Goal: Use online tool/utility: Use online tool/utility

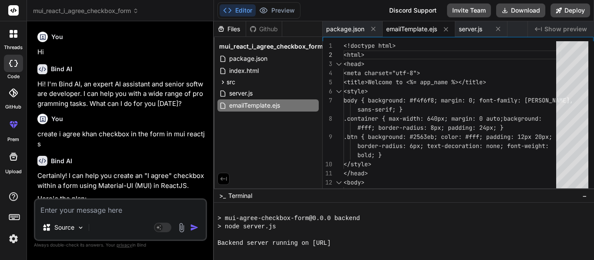
click at [54, 215] on textarea at bounding box center [120, 208] width 170 height 16
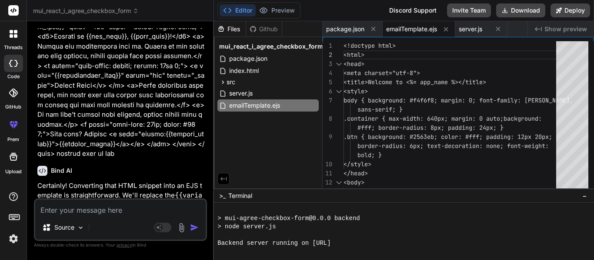
type textarea "h"
type textarea "x"
type textarea "ho"
type textarea "x"
type textarea "how"
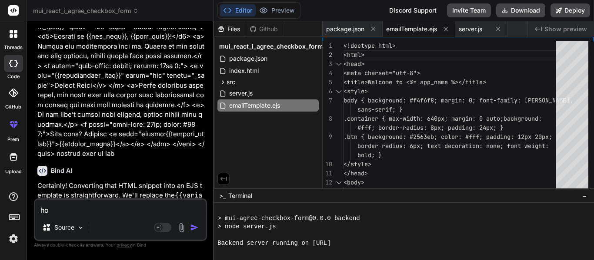
type textarea "x"
type textarea "how"
type textarea "x"
type textarea "how i"
type textarea "x"
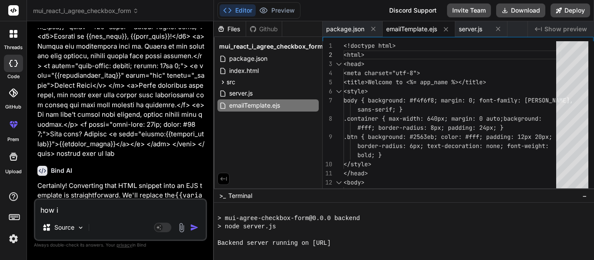
type textarea "how i"
type textarea "x"
type textarea "how i w"
type textarea "x"
type textarea "how i wi"
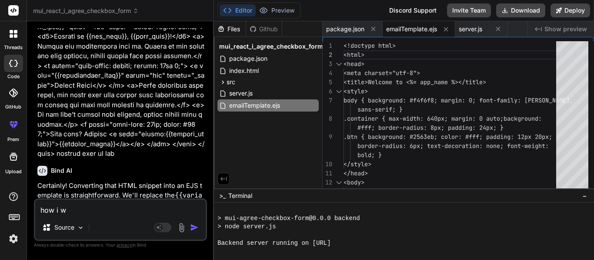
type textarea "x"
type textarea "how i wil"
type textarea "x"
type textarea "how i will"
type textarea "x"
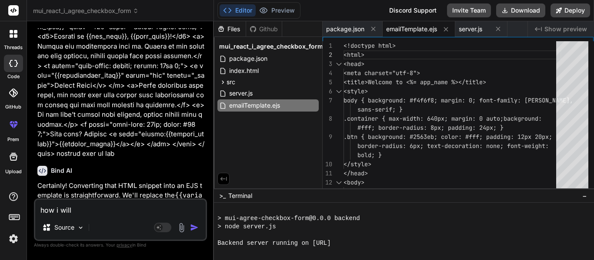
type textarea "how i will"
type textarea "x"
type textarea "how i will i"
type textarea "x"
type textarea "how i will im"
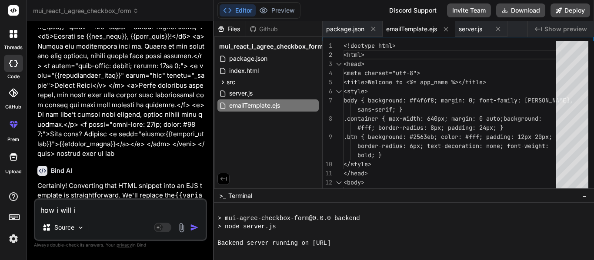
type textarea "x"
type textarea "how i will imp"
type textarea "x"
type textarea "how i will impl"
type textarea "x"
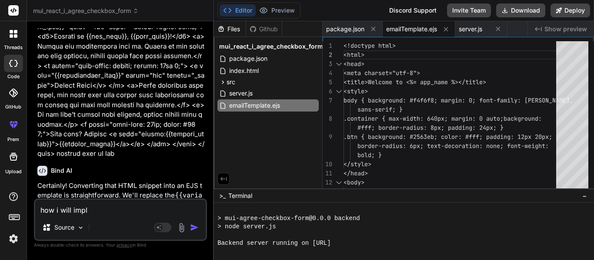
type textarea "how i will implm"
type textarea "x"
type textarea "how i will implme"
type textarea "x"
type textarea "how i will implmen"
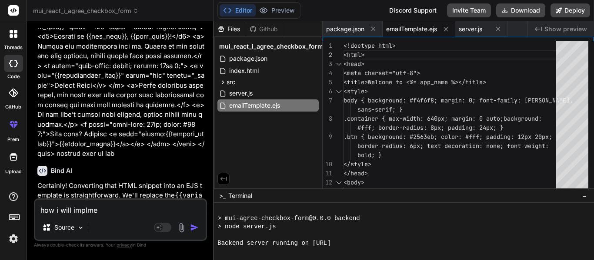
type textarea "x"
type textarea "how i will implment"
type textarea "x"
type textarea "how i will implment"
type textarea "x"
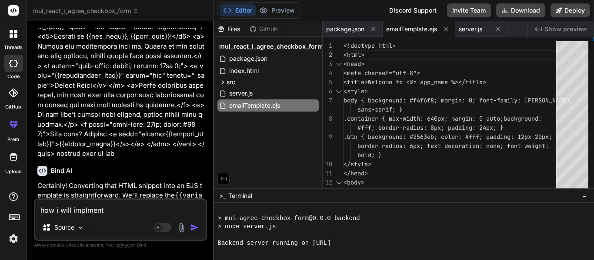
type textarea "how i will implment v"
type textarea "x"
type textarea "how i will implment ve"
type textarea "x"
type textarea "how i will implment ver"
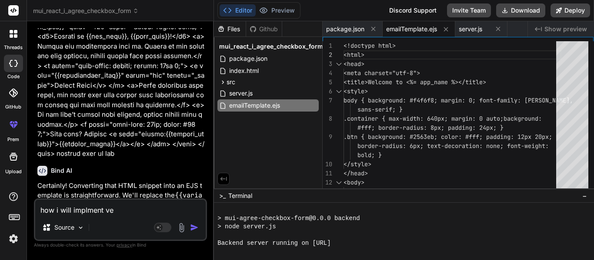
type textarea "x"
type textarea "how i will implment veri"
type textarea "x"
type textarea "how i will implment verif"
type textarea "x"
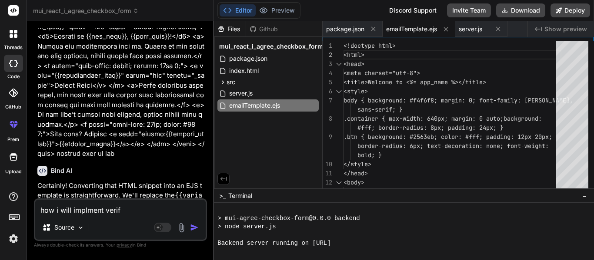
type textarea "how i will implment veri"
type textarea "x"
type textarea "how i will implment verif"
type textarea "x"
type textarea "how i will implment verifu"
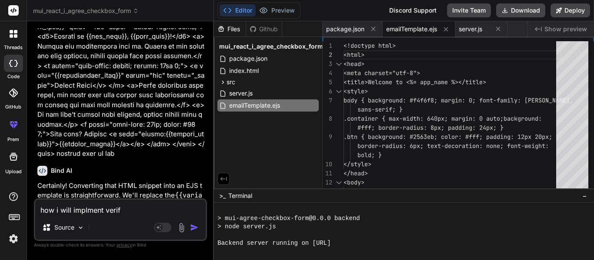
type textarea "x"
type textarea "how i will implment verifuy"
type textarea "x"
type textarea "how i will implment verifu"
type textarea "x"
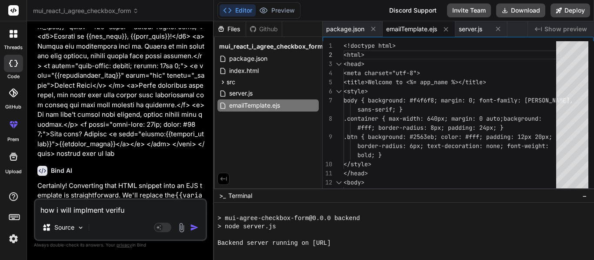
type textarea "how i will implment verifu\"
type textarea "x"
type textarea "how i will implment verifu"
type textarea "x"
type textarea "how i will implment verifuy"
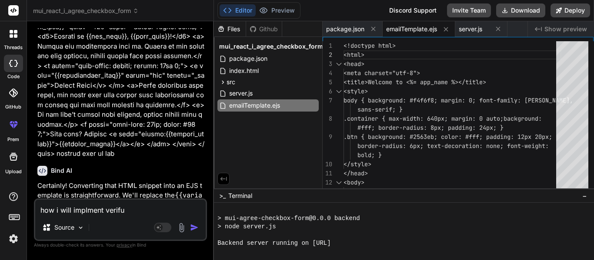
type textarea "x"
type textarea "how i will implment verifuy"
type textarea "x"
type textarea "how i will implment verifuy e"
type textarea "x"
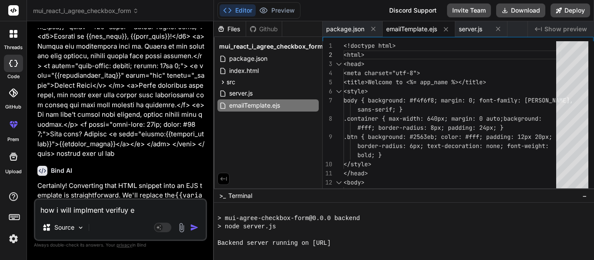
type textarea "how i will implment verifuy em"
type textarea "x"
type textarea "how i will implment verifuy ema"
type textarea "x"
type textarea "how i will implment verifuy emaio"
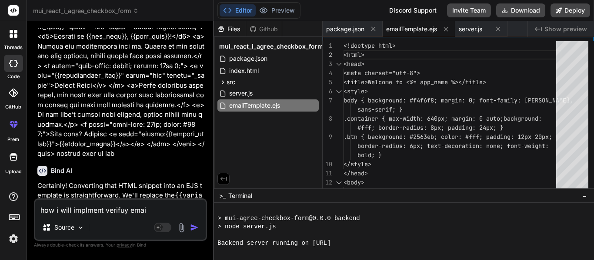
type textarea "x"
type textarea "how i will implment verifuy emaiol"
type textarea "x"
type textarea "how i will implment verifuy emaiol"
type textarea "x"
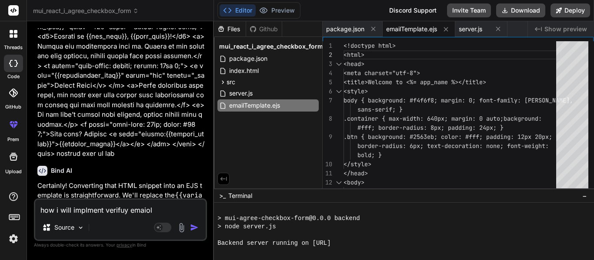
type textarea "how i will implment verifuy emaiol"
type textarea "x"
type textarea "how i will implment verifuy emaio"
type textarea "x"
type textarea "how i will implment verifuy emai"
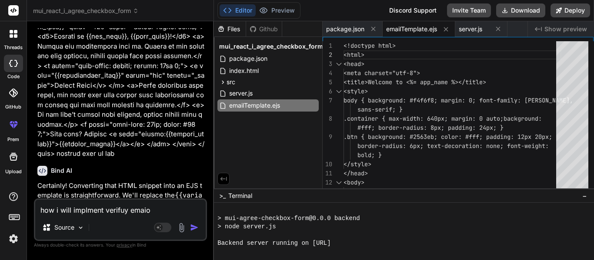
type textarea "x"
type textarea "how i will implment verifuy email"
type textarea "x"
type textarea "how i will implment verifuy email"
type textarea "x"
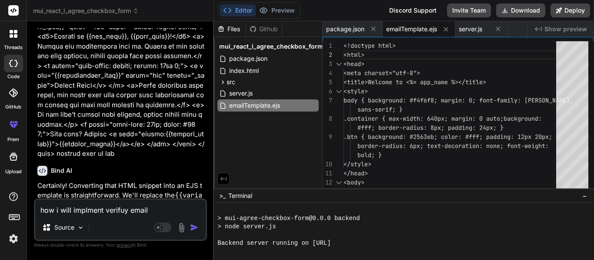
type textarea "how i will implment verifuy email f"
type textarea "x"
type textarea "how i will implment verifuy email fu"
type textarea "x"
type textarea "how i will implment verifuy email fun"
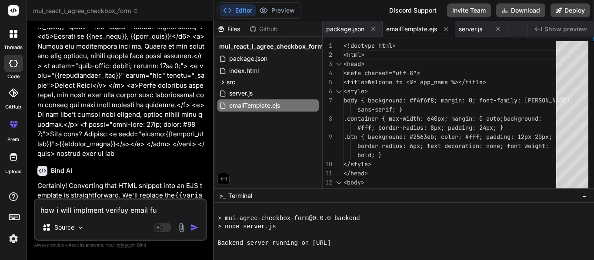
type textarea "x"
type textarea "how i will implment verifuy email func"
type textarea "x"
type textarea "how i will implment verifuy email funct"
type textarea "x"
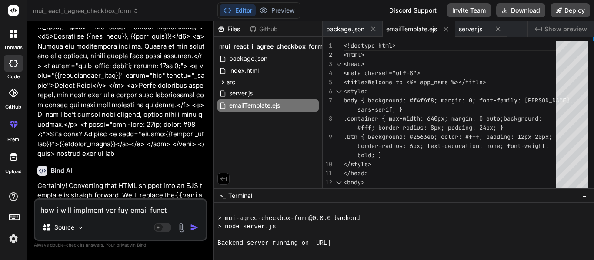
type textarea "how i will implment verifuy email functi"
type textarea "x"
type textarea "how i will implment verifuy email functin"
type textarea "x"
type textarea "how i will implment verifuy email functina"
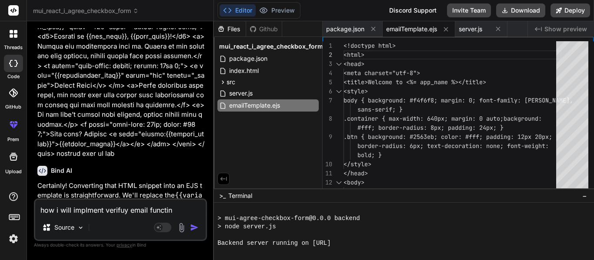
type textarea "x"
type textarea "how i will implment verifuy email functinal"
type textarea "x"
type textarea "how i will implment verifuy email functinalo"
type textarea "x"
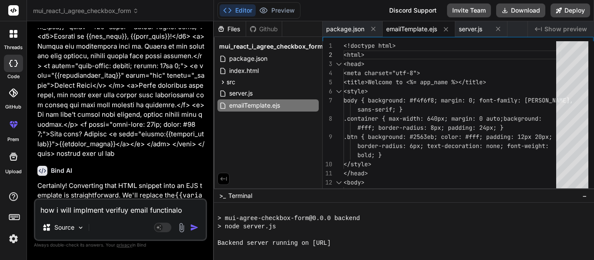
type textarea "how i will implment verifuy email functinalot"
type textarea "x"
type textarea "how i will implment verifuy email functinaloty"
type textarea "x"
type textarea "how i will implment verifuy email functinaloty"
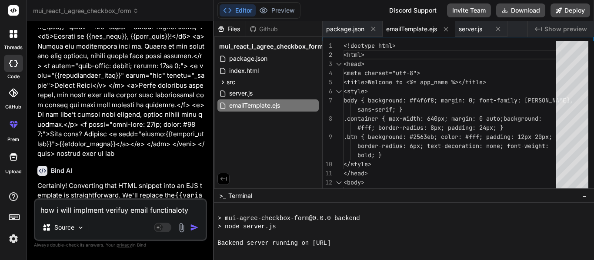
type textarea "x"
type textarea "how i will implment verifuy email functinaloty i"
type textarea "x"
type textarea "how i will implment verifuy email functinaloty in"
type textarea "x"
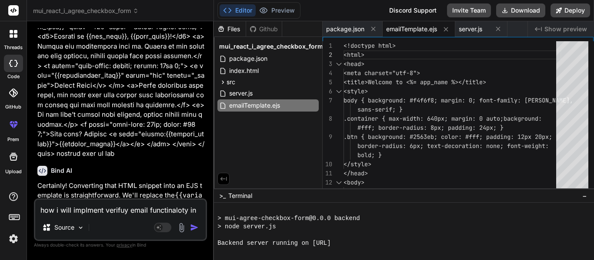
type textarea "how i will implment verifuy email functinaloty in"
type textarea "x"
type textarea "how i will implment verifuy email functinaloty in m"
type textarea "x"
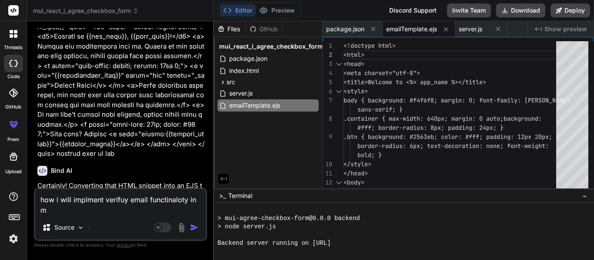
type textarea "how i will implment verifuy email functinaloty in me"
type textarea "x"
type textarea "how i will implment verifuy email functinaloty in mer"
type textarea "x"
type textarea "how i will implment verifuy email functinaloty in mern"
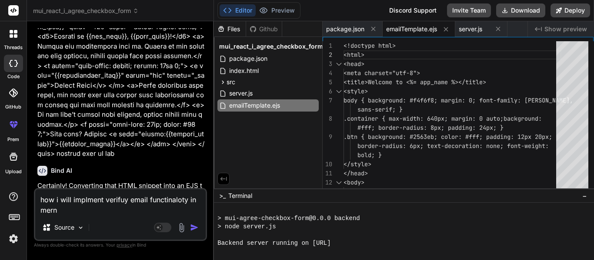
type textarea "x"
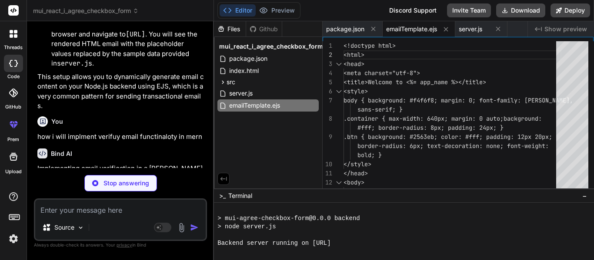
scroll to position [3194, 0]
type textarea "x"
type textarea ""eslint-plugin-react-hooks": "^4.6.0", "eslint-plugin-react-refresh": "^0.4.6",…"
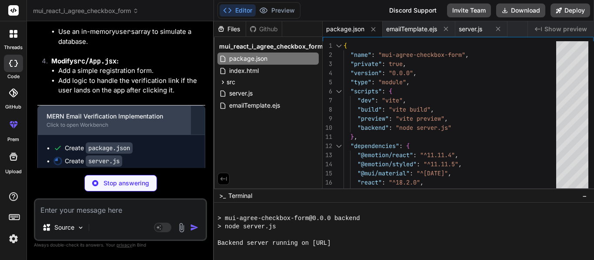
scroll to position [3898, 0]
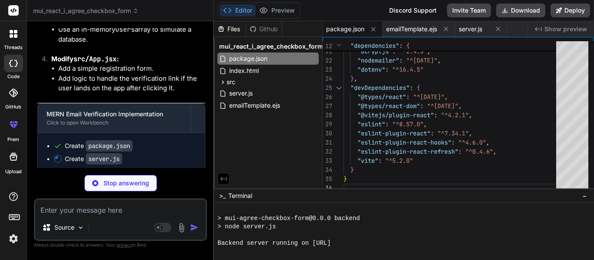
click at [351, 27] on span "package.json" at bounding box center [345, 29] width 38 height 9
type textarea "x"
click at [461, 27] on span "server.js" at bounding box center [470, 29] width 23 height 9
type textarea "`); });"
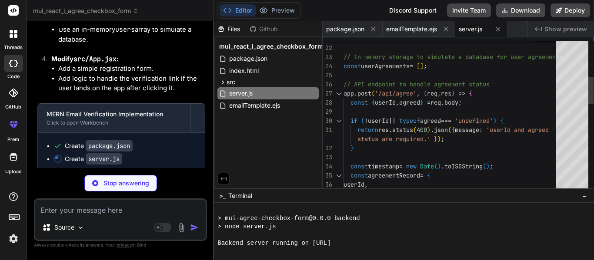
type textarea "x"
type textarea "}); }); app.listen(PORT, () => { console.log(`Backend server running on http://…"
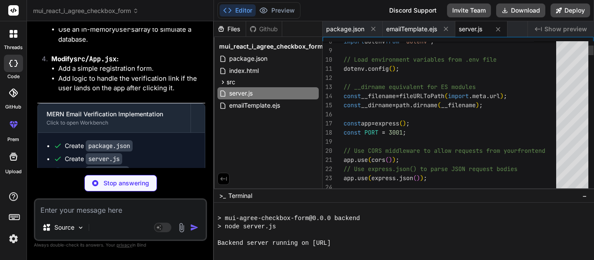
type textarea "x"
type textarea "</Button> </DialogActions> </Dialog> </Box> ); } export default App;"
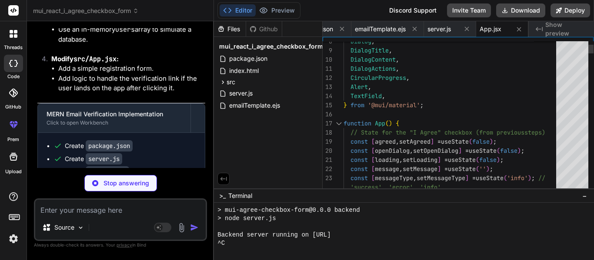
scroll to position [1256, 0]
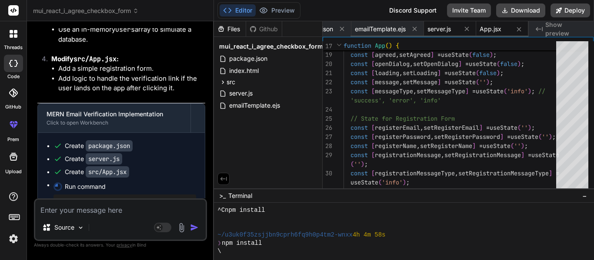
type textarea "x"
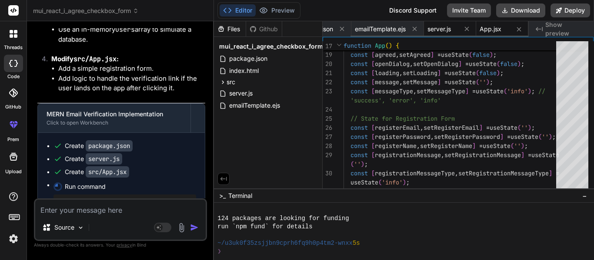
click at [449, 27] on span "server.js" at bounding box center [438, 29] width 23 height 9
type textarea "}); }); app.listen(PORT, () => { console.log(`Backend server running on http://…"
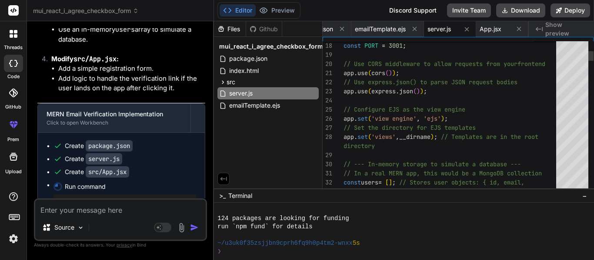
type textarea "x"
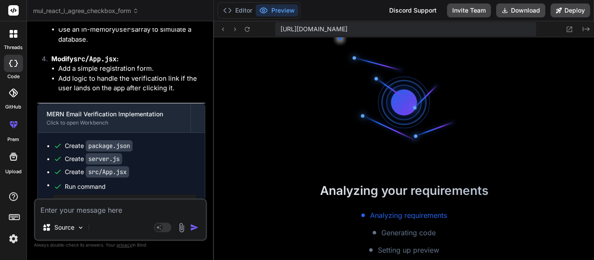
scroll to position [0, 0]
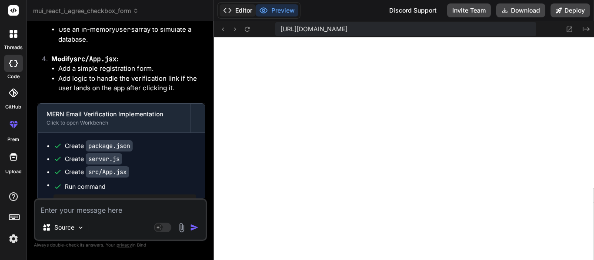
click at [241, 10] on button "Editor" at bounding box center [238, 10] width 36 height 12
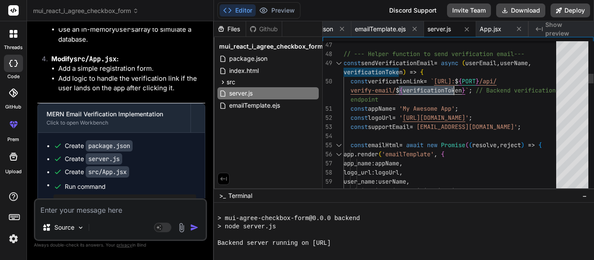
click at [340, 62] on div at bounding box center [338, 63] width 11 height 9
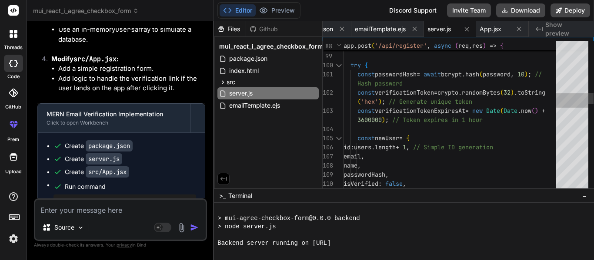
click at [558, 93] on div at bounding box center [572, 100] width 32 height 14
drag, startPoint x: 357, startPoint y: 76, endPoint x: 373, endPoint y: 81, distance: 17.3
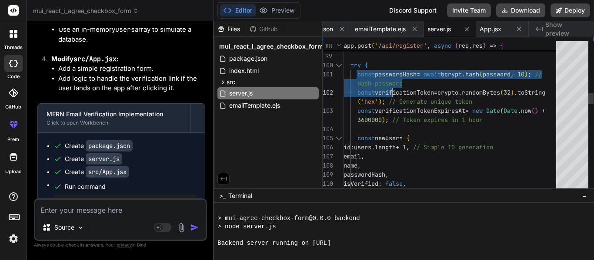
drag, startPoint x: 357, startPoint y: 74, endPoint x: 397, endPoint y: 90, distance: 43.2
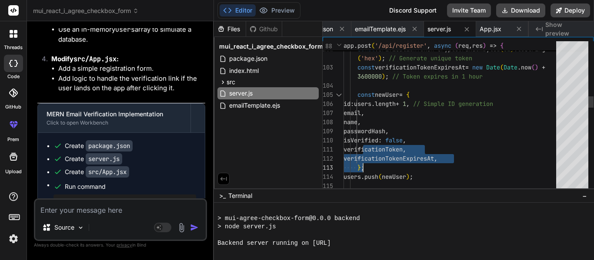
drag, startPoint x: 364, startPoint y: 149, endPoint x: 460, endPoint y: 159, distance: 96.2
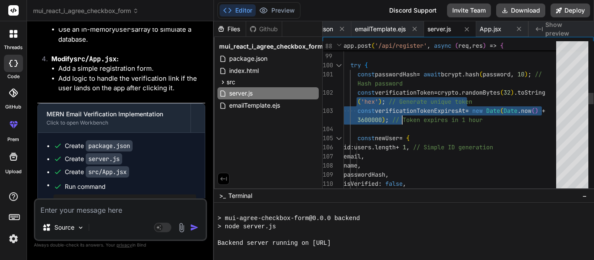
drag, startPoint x: 356, startPoint y: 93, endPoint x: 409, endPoint y: 115, distance: 57.6
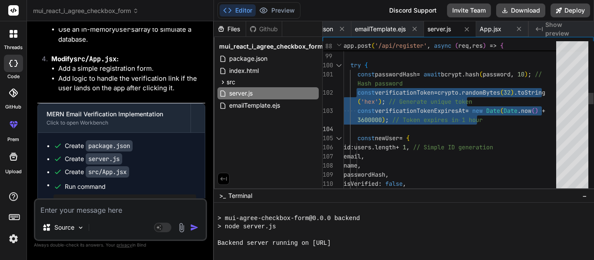
drag, startPoint x: 356, startPoint y: 90, endPoint x: 483, endPoint y: 120, distance: 130.9
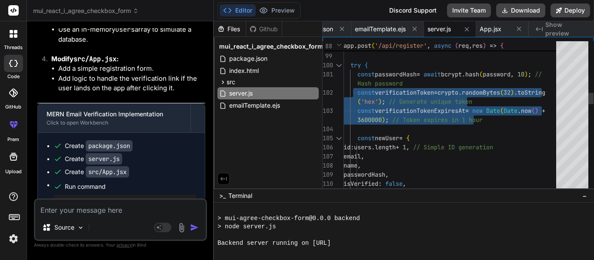
drag, startPoint x: 354, startPoint y: 92, endPoint x: 487, endPoint y: 117, distance: 135.9
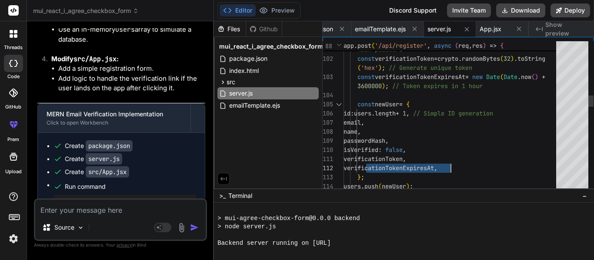
drag, startPoint x: 366, startPoint y: 160, endPoint x: 459, endPoint y: 168, distance: 93.0
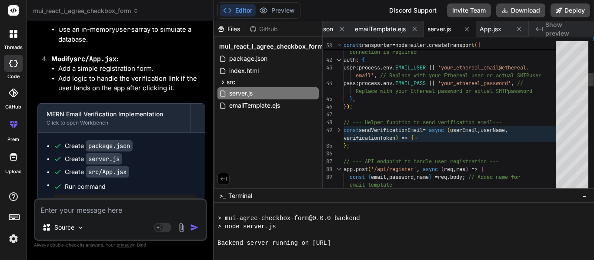
click at [337, 130] on div at bounding box center [338, 131] width 11 height 8
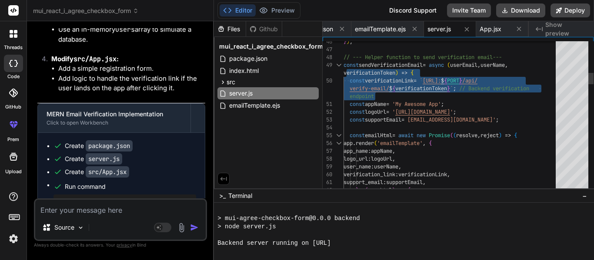
type textarea "pass: [DOMAIN_NAME]_PASS || 'your_ethereal_password', // Replace with your Ethe…"
drag, startPoint x: 347, startPoint y: 78, endPoint x: 548, endPoint y: 83, distance: 200.5
